Goal: Transaction & Acquisition: Purchase product/service

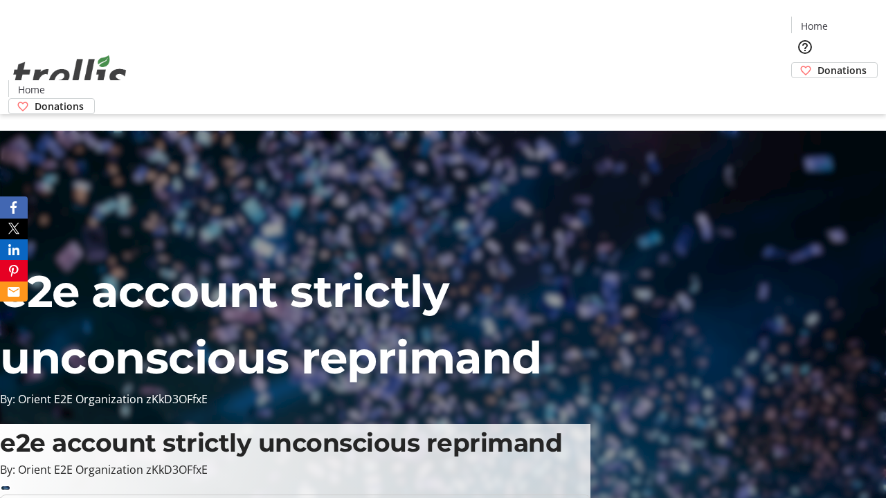
click at [817, 63] on span "Donations" at bounding box center [841, 70] width 49 height 15
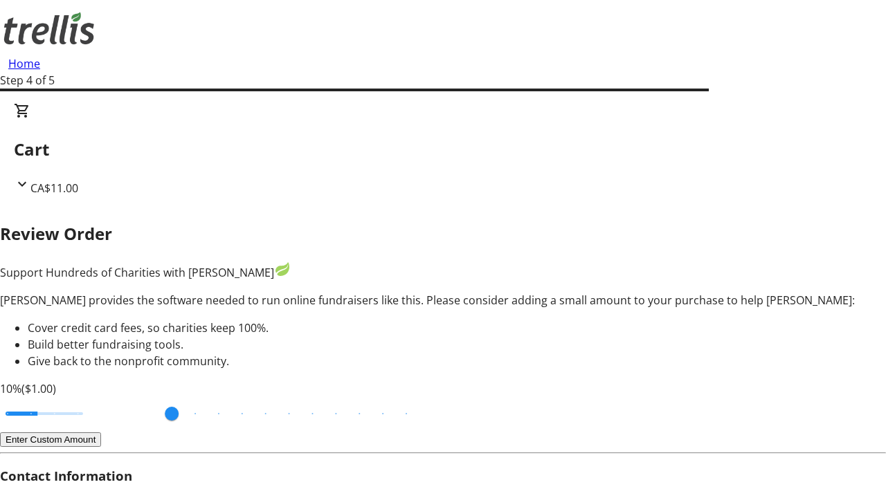
type input "20"
click at [98, 399] on input "Cover fees percentage" at bounding box center [44, 414] width 107 height 30
